Goal: Task Accomplishment & Management: Complete application form

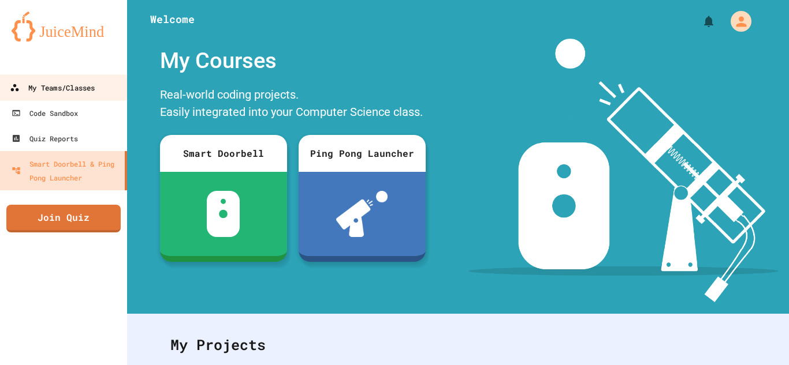
click at [83, 83] on div "My Teams/Classes" at bounding box center [52, 88] width 85 height 14
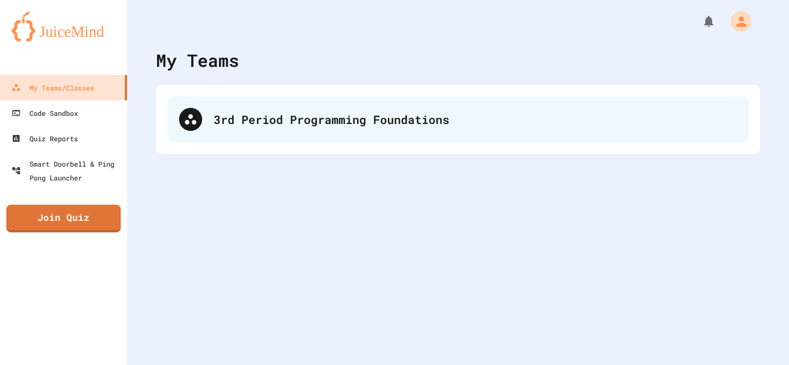
click at [292, 115] on div "3rd Period Programming Foundations" at bounding box center [475, 119] width 523 height 17
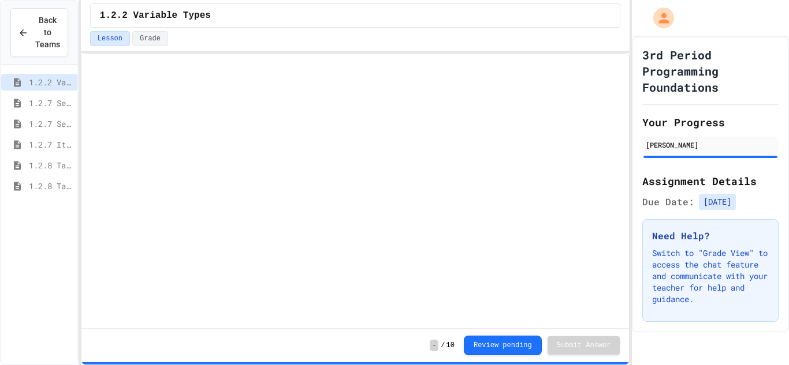
click at [57, 180] on span "1.2.8 Task 2" at bounding box center [51, 186] width 44 height 12
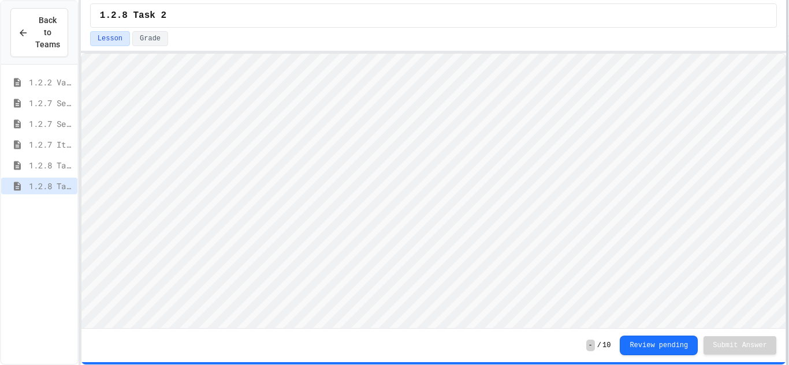
click at [788, 135] on div "Back to Teams 1.2.2 Variable Types 1.2.7 Sequencing 1.2.7 Selection 1.2.7 Itera…" at bounding box center [394, 182] width 789 height 365
click at [514, 23] on div "1.2.8 Task 2 Lesson Grade - / 10 Review pending Submit Answer" at bounding box center [433, 182] width 705 height 365
click at [449, 54] on html "Loading project... ! Error Loading Project There was an error loading the proje…" at bounding box center [433, 54] width 704 height 0
click at [446, 31] on div "1.2.8 Task 2 Lesson Grade - / 10 Review pending Submit Answer" at bounding box center [433, 182] width 705 height 365
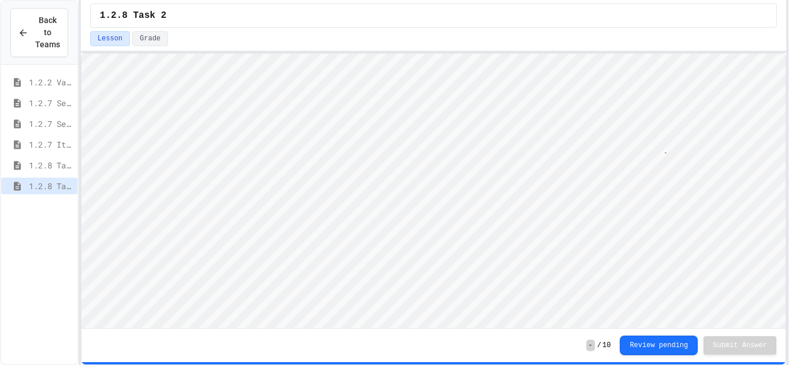
scroll to position [1, 47]
type textarea "**********"
click at [360, 28] on div "1.2.8 Task 2 Lesson Grade - / 10 Review pending Submit Answer" at bounding box center [433, 182] width 705 height 365
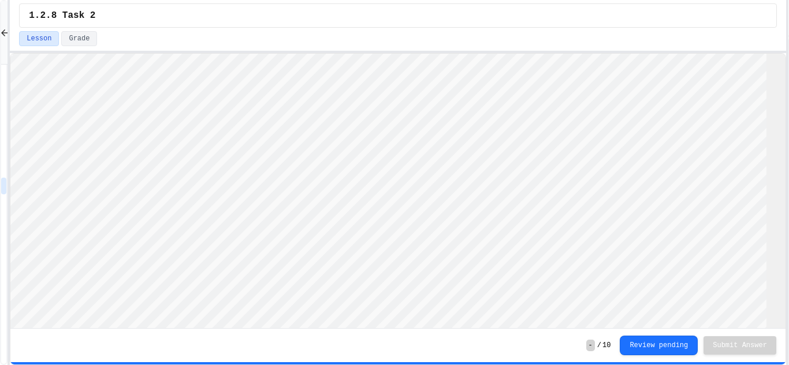
click at [9, 193] on div "Back to Teams 1.2.2 Variable Types 1.2.7 Sequencing 1.2.7 Selection 1.2.7 Itera…" at bounding box center [394, 182] width 789 height 365
click at [503, 26] on div "1.2.8 Task 2 Lesson Grade - / 10 Review pending Submit Answer" at bounding box center [397, 182] width 775 height 365
click at [9, 55] on div at bounding box center [9, 182] width 2 height 365
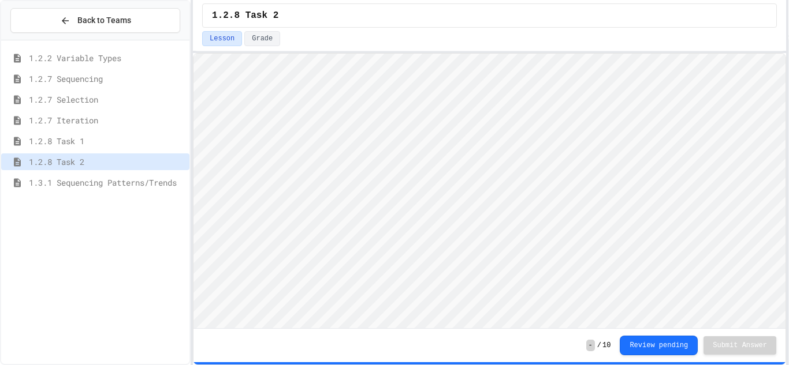
click at [199, 56] on div "Back to Teams 1.2.2 Variable Types 1.2.7 Sequencing 1.2.7 Selection 1.2.7 Itera…" at bounding box center [394, 182] width 789 height 365
click at [107, 182] on span "1.3.1 Sequencing Patterns/Trends" at bounding box center [111, 183] width 165 height 12
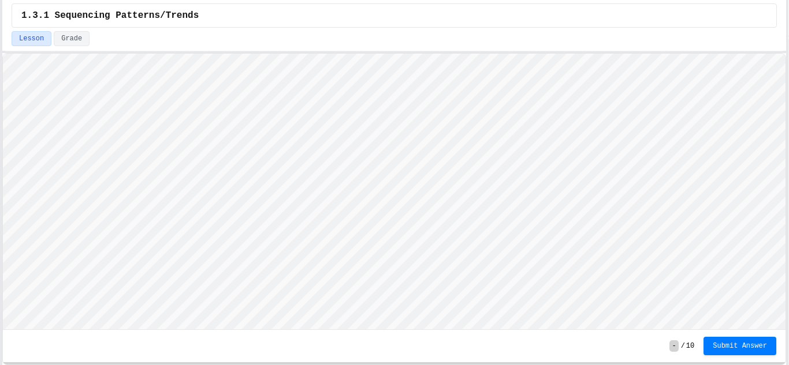
click at [1, 150] on div "Back to Teams 1.2.2 Variable Types 1.2.7 Sequencing 1.2.7 Selection 1.2.7 Itera…" at bounding box center [394, 182] width 789 height 365
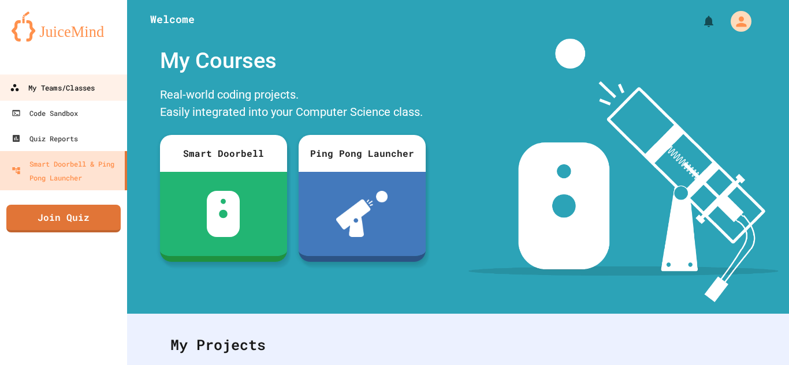
click at [76, 92] on div "My Teams/Classes" at bounding box center [52, 88] width 85 height 14
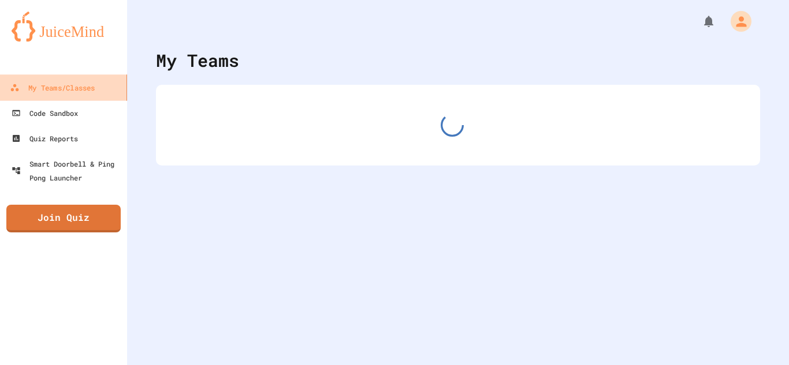
click at [76, 92] on div "My Teams/Classes" at bounding box center [52, 88] width 85 height 14
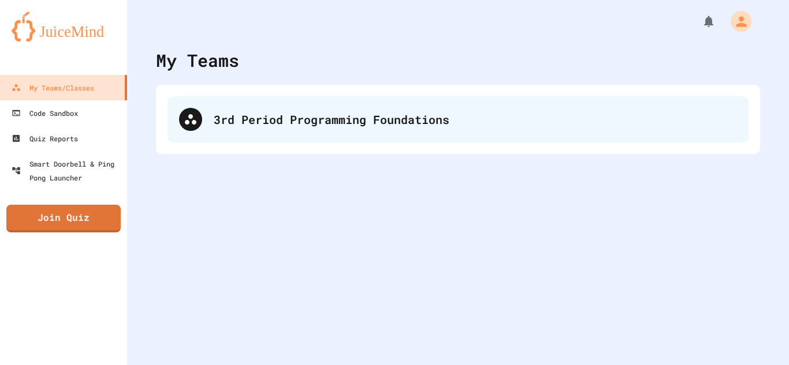
click at [221, 130] on div "3rd Period Programming Foundations" at bounding box center [457, 119] width 581 height 46
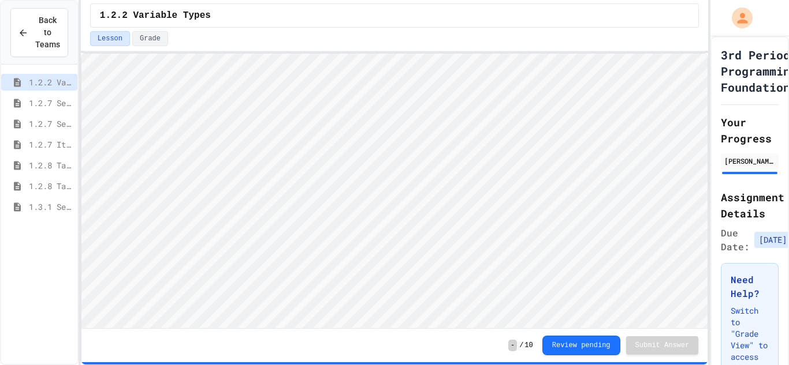
click at [62, 199] on div "1.3.1 Sequencing Patterns/Trends" at bounding box center [39, 207] width 76 height 17
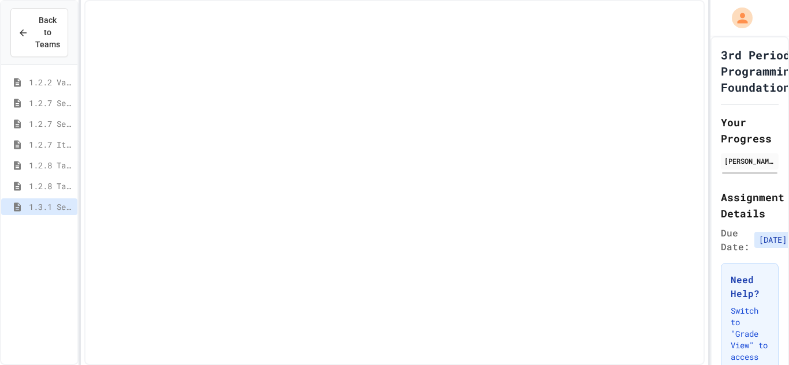
click at [62, 199] on div "1.3.1 Sequencing Patterns/Trends" at bounding box center [39, 207] width 76 height 17
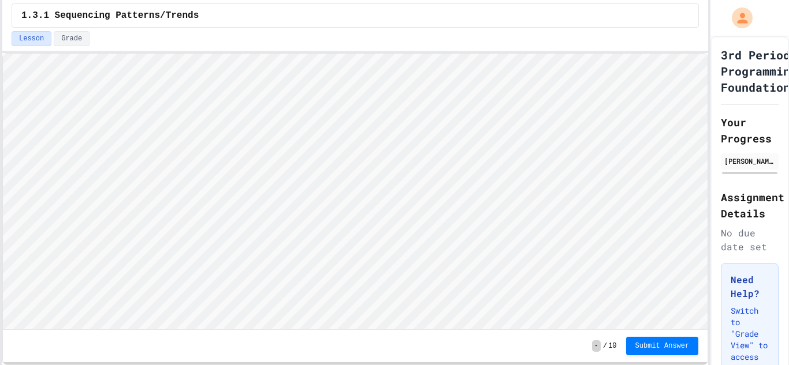
click at [0, 126] on div "Back to Teams 1.2.2 Variable Types 1.2.7 Sequencing 1.2.7 Selection 1.2.7 Itera…" at bounding box center [394, 182] width 789 height 365
click at [198, 0] on html "We are updating our servers at 7PM EST [DATE]. [PERSON_NAME] should continue to…" at bounding box center [394, 182] width 789 height 365
type textarea "****"
type textarea "*"
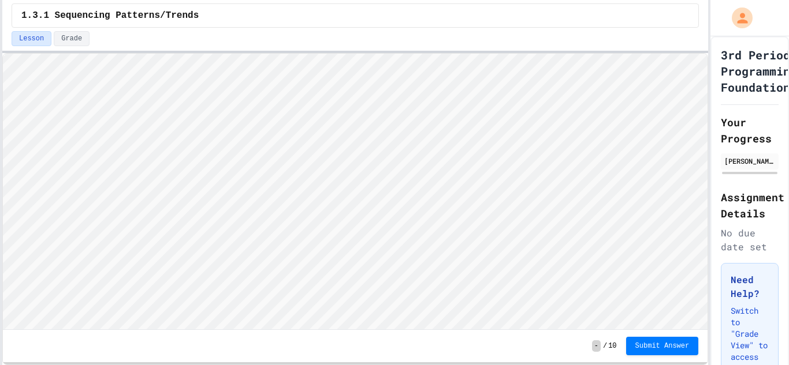
type textarea "**"
click at [652, 348] on span "Submit Answer" at bounding box center [662, 345] width 54 height 9
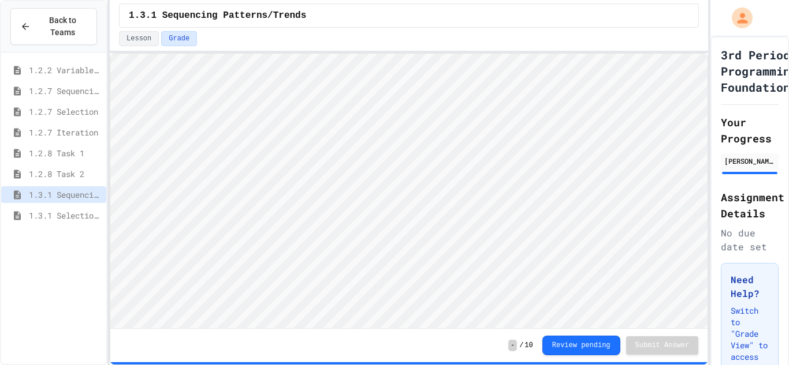
click at [140, 172] on div "Back to Teams 1.2.2 Variable Types 1.2.7 Sequencing 1.2.7 Selection 1.2.7 Itera…" at bounding box center [394, 182] width 789 height 365
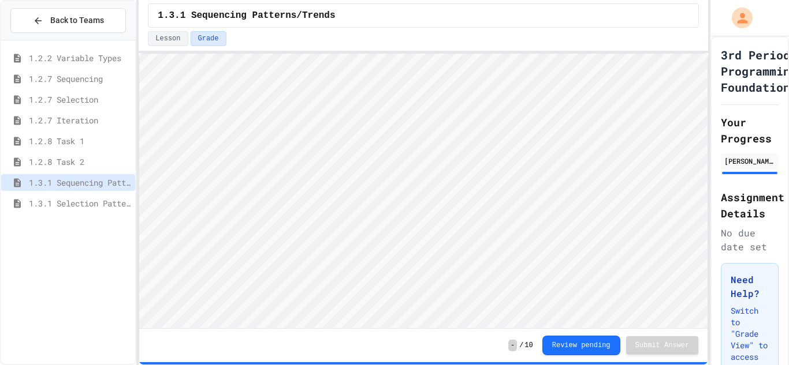
click at [58, 200] on span "1.3.1 Selection Patterns/Trends" at bounding box center [80, 203] width 102 height 12
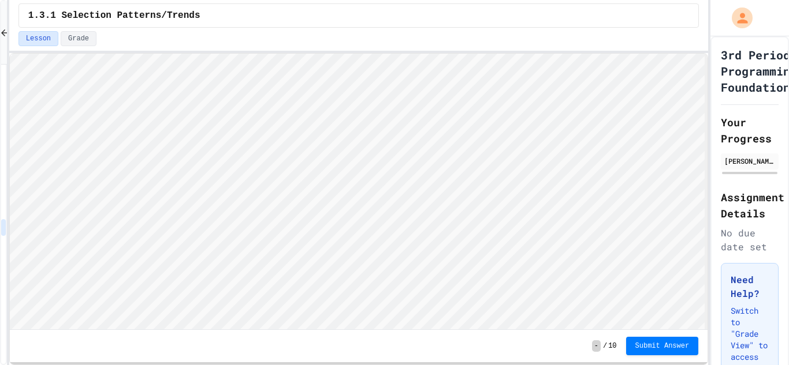
click at [8, 162] on div "Back to Teams 1.2.2 Variable Types 1.2.7 Sequencing 1.2.7 Selection 1.2.7 Itera…" at bounding box center [394, 182] width 789 height 365
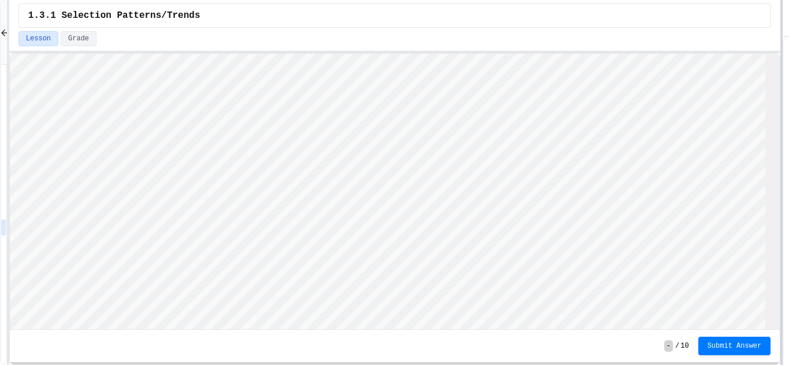
click at [782, 230] on div at bounding box center [781, 182] width 2 height 365
click at [441, 23] on div "1.3.1 Selection Patterns/Trends Lesson Grade - / 10 Submit Answer" at bounding box center [395, 182] width 773 height 365
click at [712, 342] on span "Submit Answer" at bounding box center [736, 345] width 54 height 9
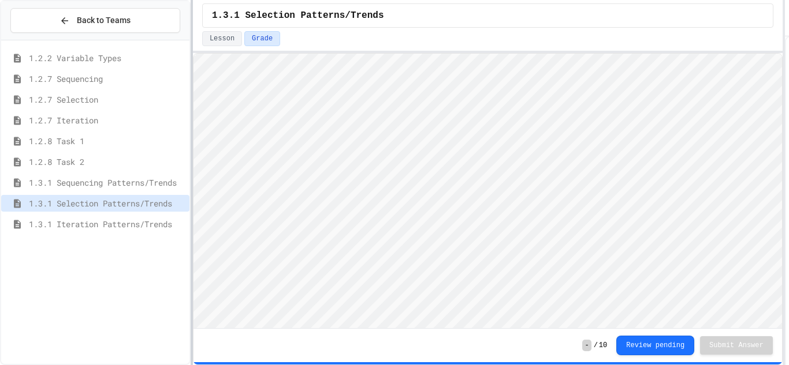
click at [192, 144] on div at bounding box center [191, 182] width 2 height 365
click at [60, 216] on div "1.3.1 Iteration Patterns/Trends" at bounding box center [95, 224] width 188 height 17
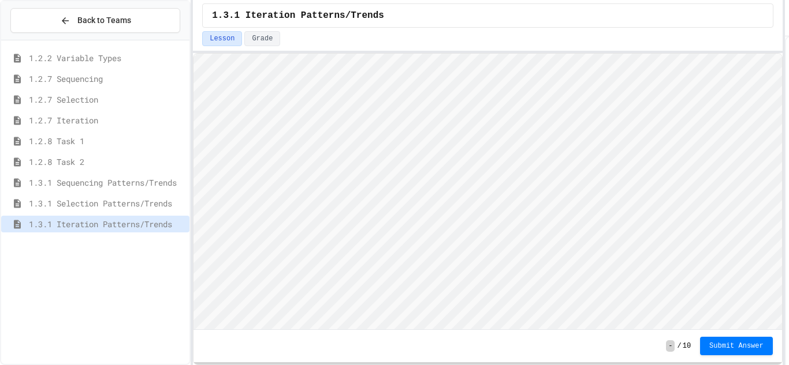
scroll to position [1, 0]
click at [742, 343] on span "Submit Answer" at bounding box center [736, 345] width 54 height 9
